Goal: Task Accomplishment & Management: Complete application form

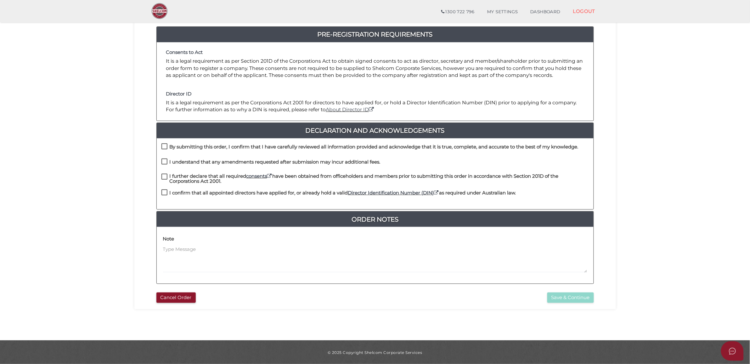
scroll to position [69, 0]
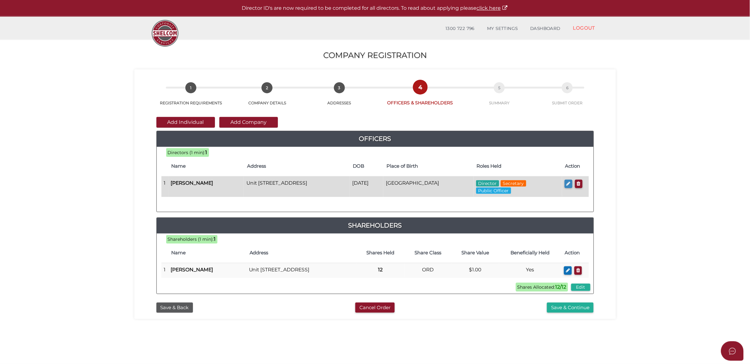
click at [571, 184] on button "button" at bounding box center [569, 183] width 8 height 8
checkbox input "true"
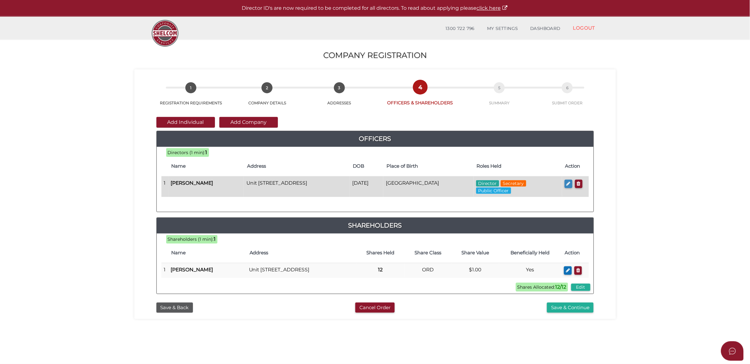
type input "NaN"
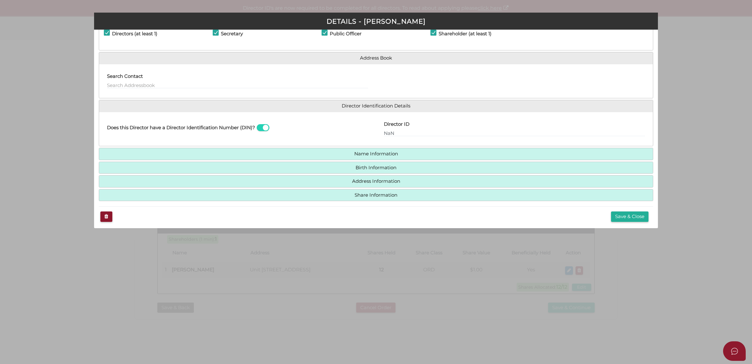
scroll to position [33, 0]
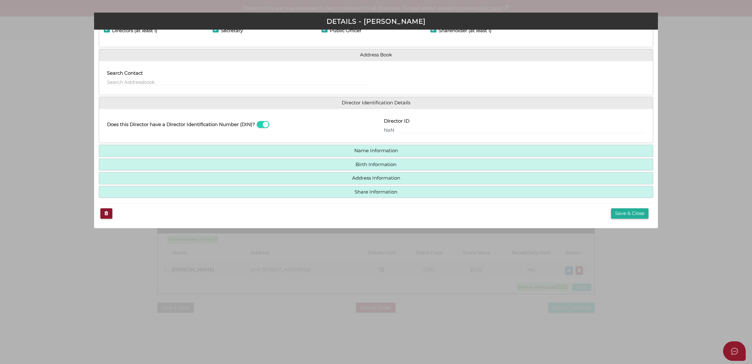
click at [427, 159] on h4 "Birth Information" at bounding box center [376, 165] width 554 height 12
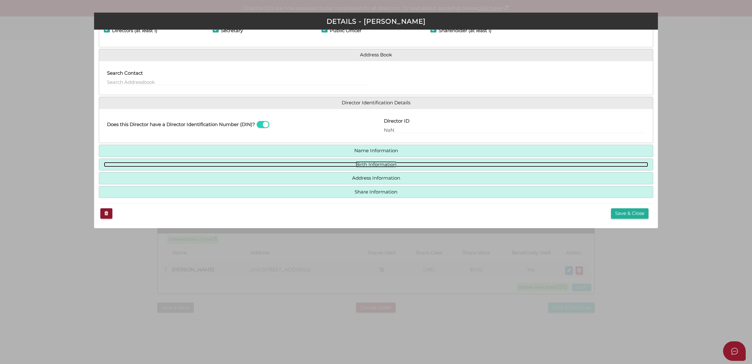
click at [388, 163] on link "Birth Information" at bounding box center [376, 164] width 545 height 5
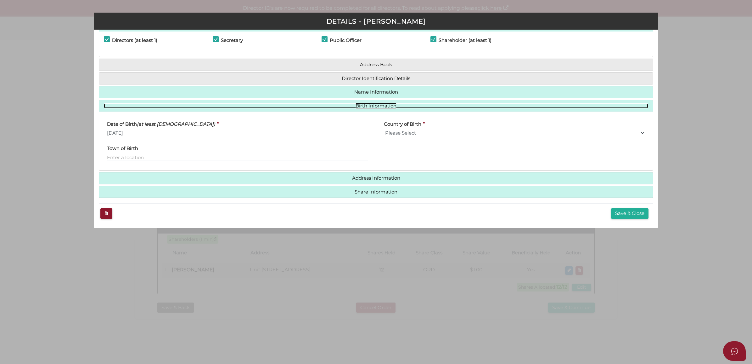
scroll to position [23, 0]
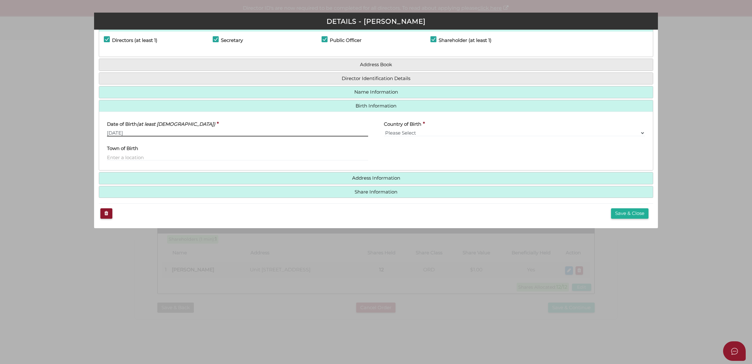
click at [190, 133] on input "10/28/2002" at bounding box center [237, 132] width 261 height 7
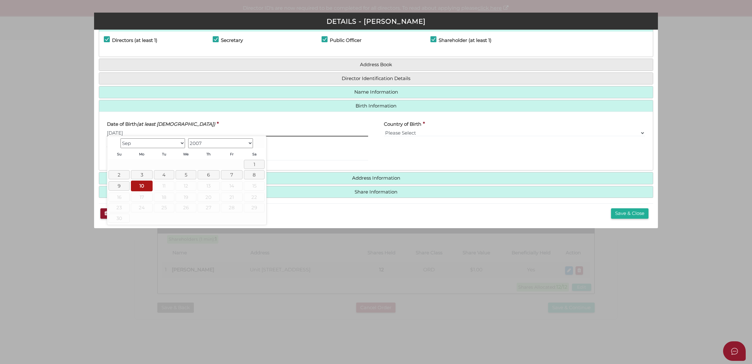
drag, startPoint x: 189, startPoint y: 129, endPoint x: -2, endPoint y: 118, distance: 191.4
click at [0, 118] on html "Shelcom is loading Processing Payment...Please Wait... Director ID's are now re…" at bounding box center [376, 182] width 752 height 364
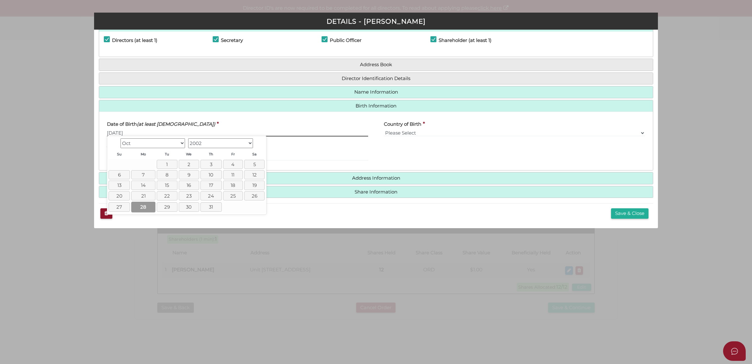
type input "[DATE]"
click at [142, 208] on link "28" at bounding box center [143, 206] width 24 height 10
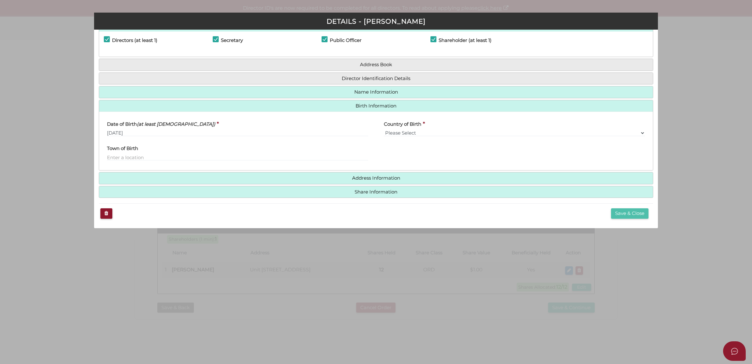
click at [617, 211] on button "Save & Close" at bounding box center [629, 213] width 37 height 10
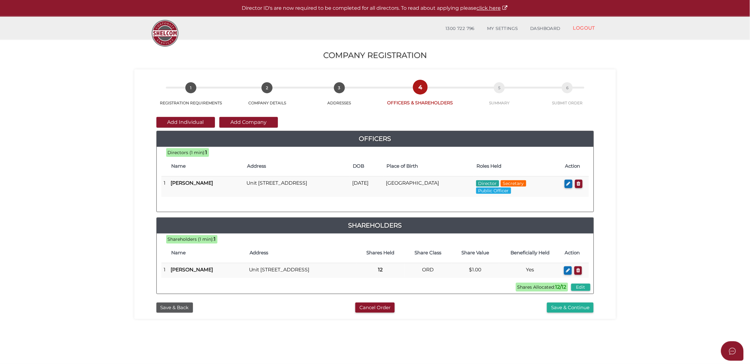
click at [578, 319] on div "cc83f9ff3255ed072440c20fb49aad4f 1 REGISTRATION REQUIREMENTS 2 COMPANY DETAILS …" at bounding box center [375, 194] width 482 height 250
click at [578, 313] on button "Save & Continue" at bounding box center [570, 307] width 47 height 10
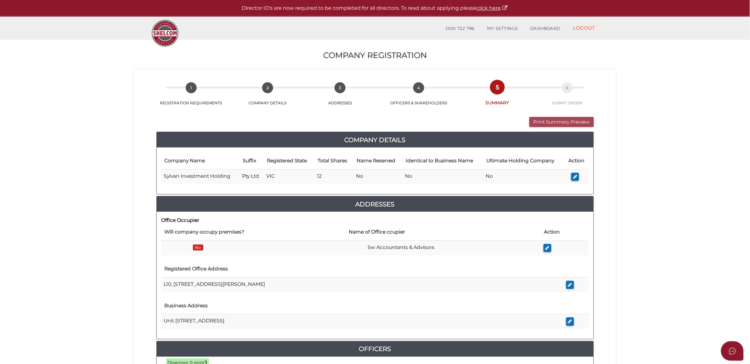
click at [551, 125] on button "Print Summary Preview" at bounding box center [561, 122] width 65 height 10
